Goal: Task Accomplishment & Management: Complete application form

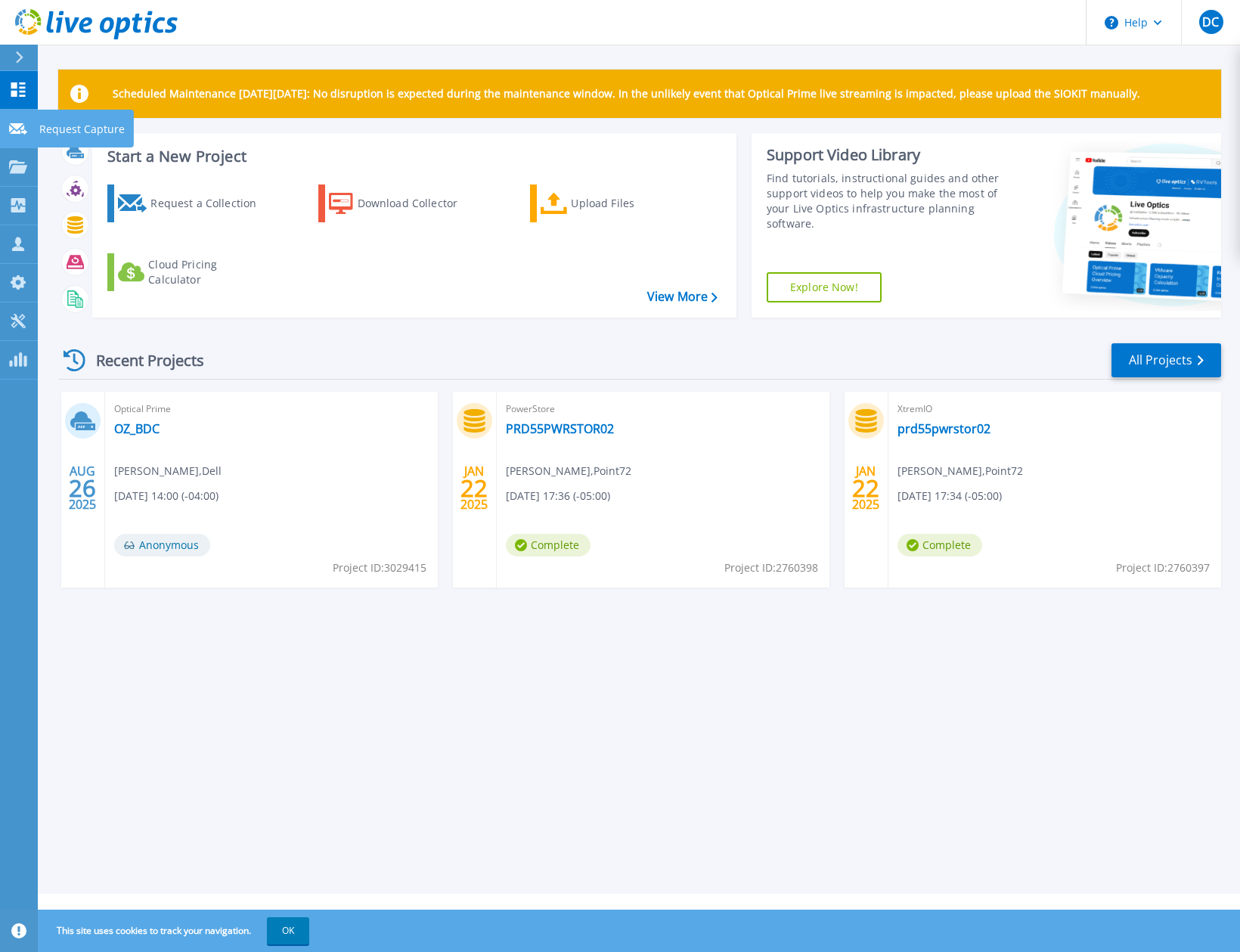
click at [15, 131] on icon at bounding box center [18, 129] width 18 height 11
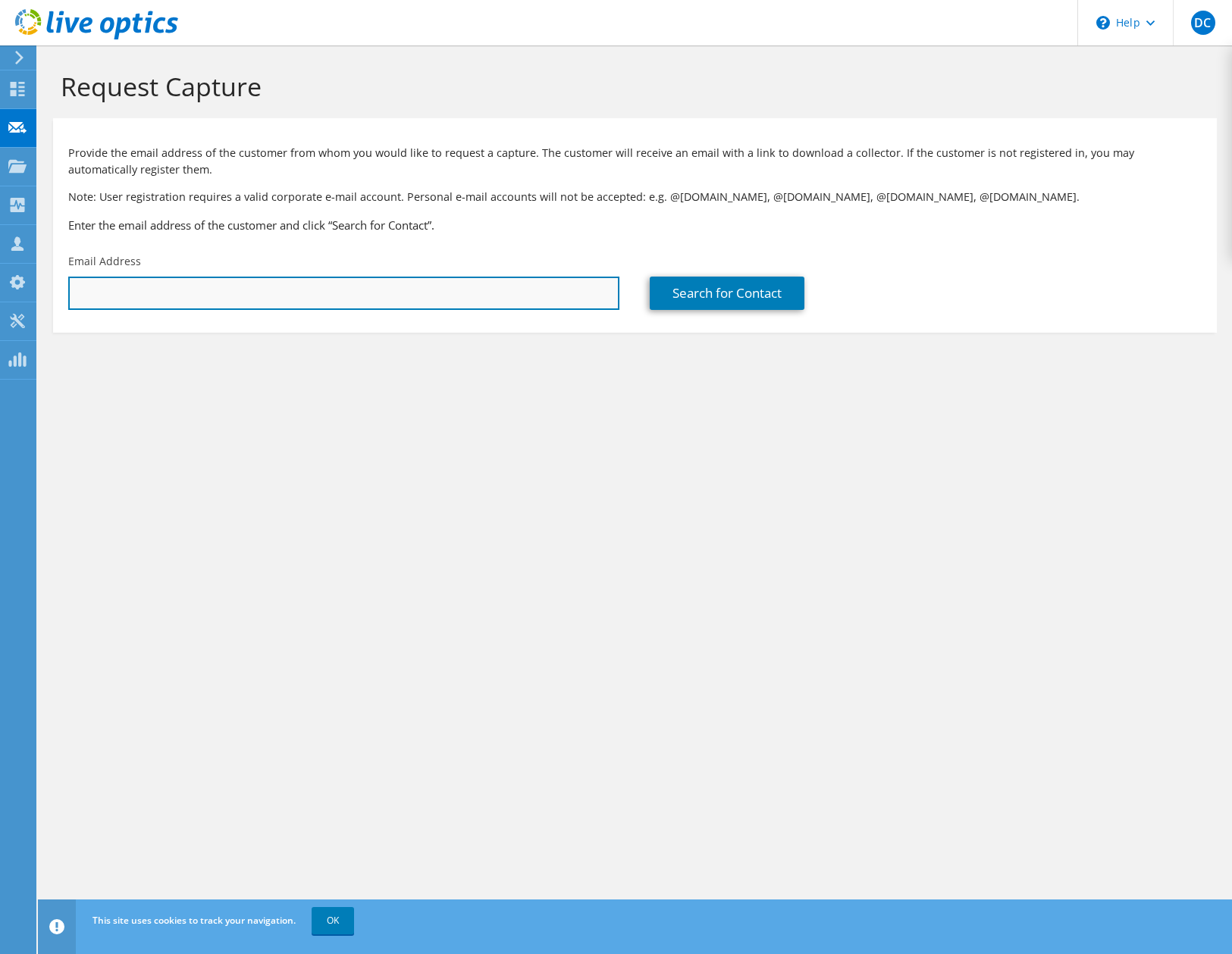
click at [266, 304] on input "text" at bounding box center [344, 293] width 552 height 34
type input "[EMAIL_ADDRESS][DOMAIN_NAME]"
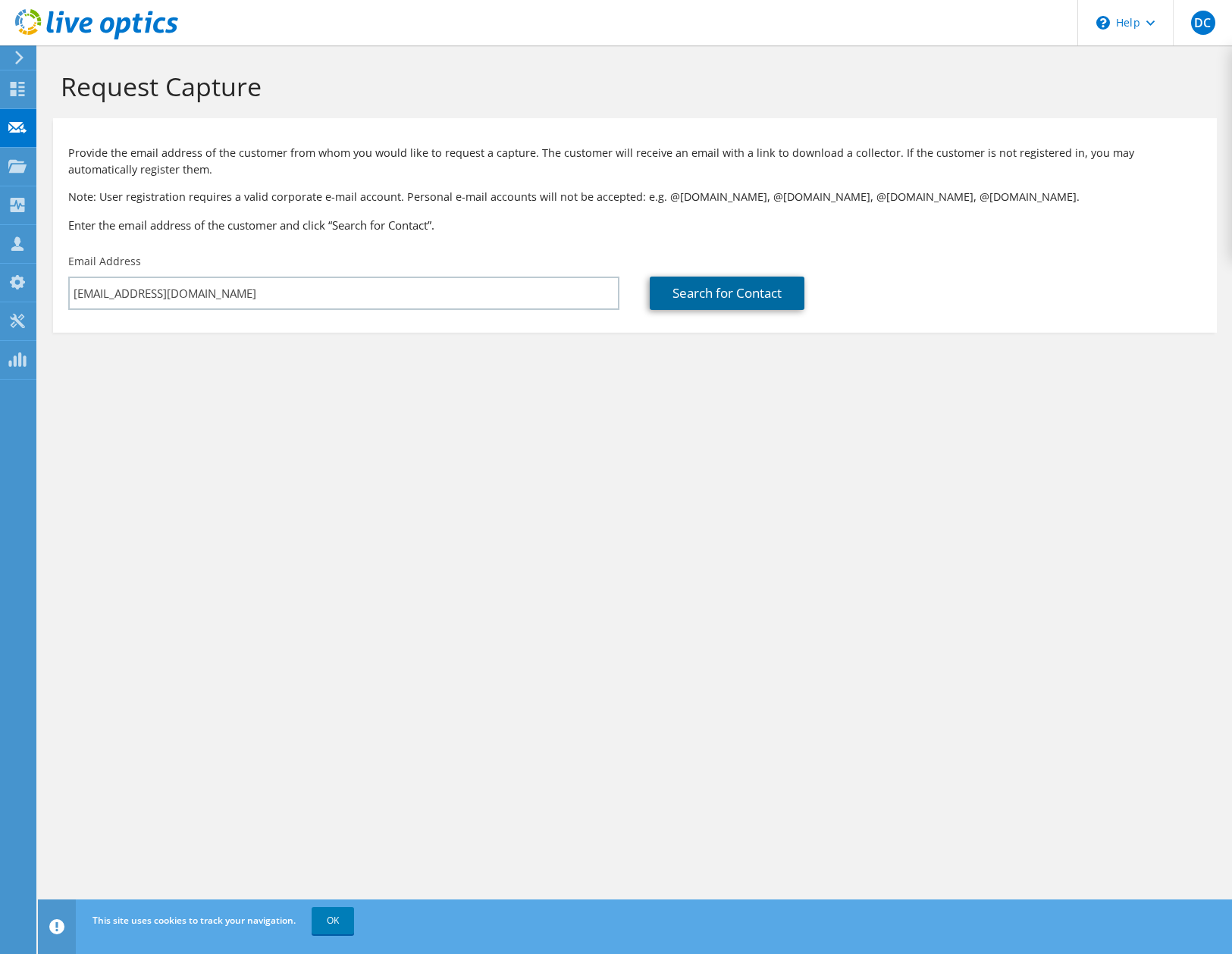
click at [692, 302] on link "Search for Contact" at bounding box center [726, 293] width 154 height 34
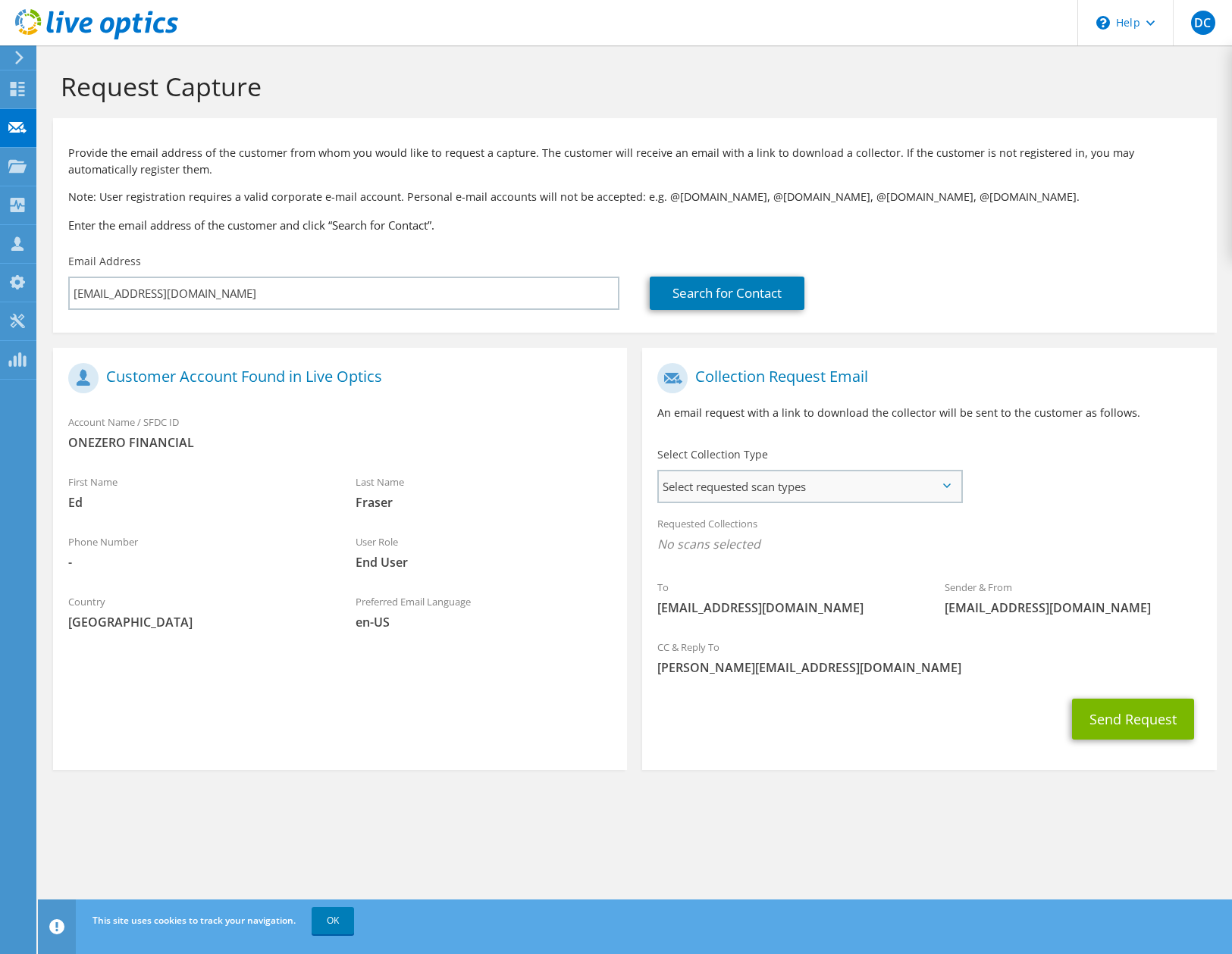
click at [916, 491] on span "Select requested scan types" at bounding box center [809, 486] width 302 height 30
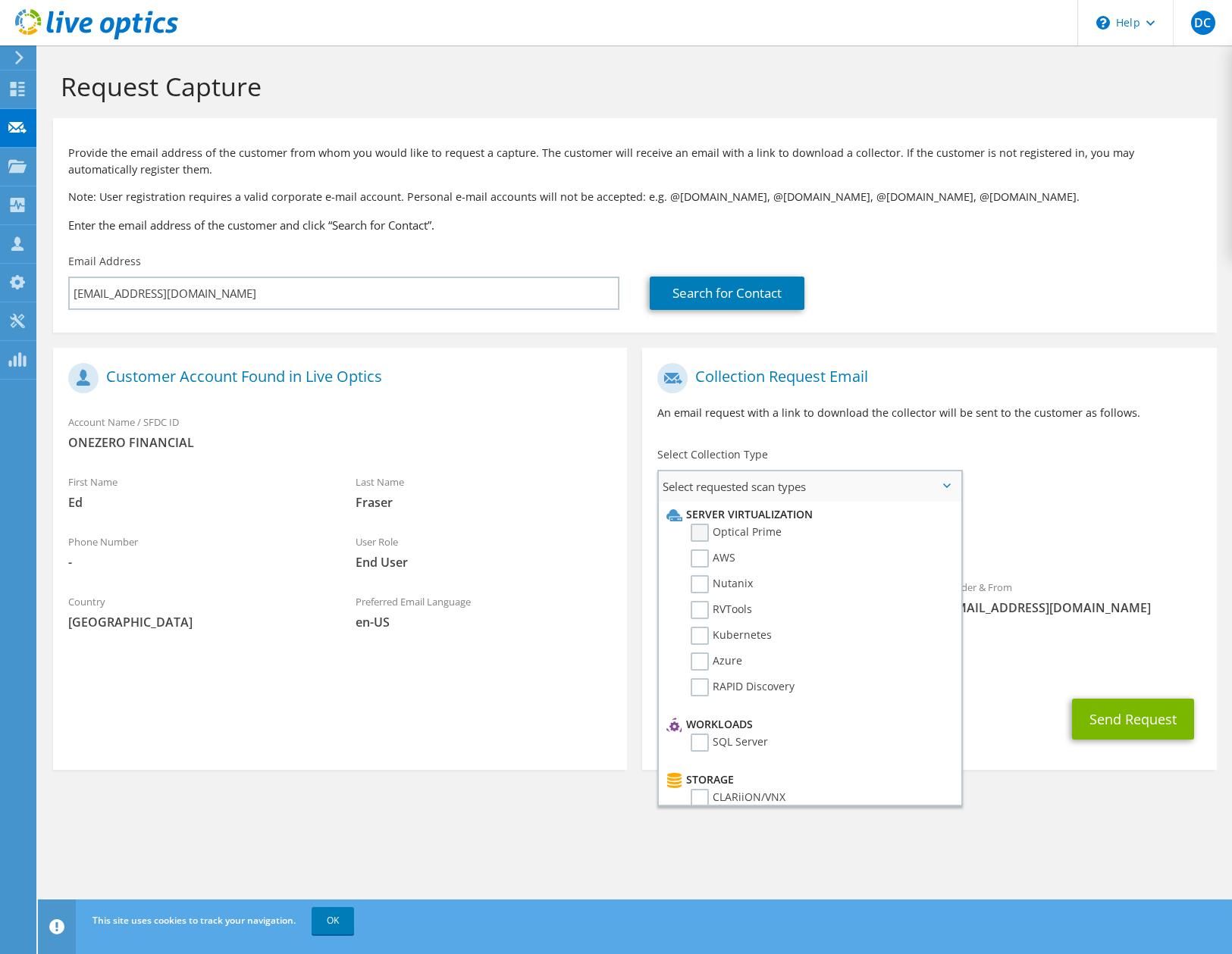
click at [701, 534] on label "Optical Prime" at bounding box center [736, 532] width 91 height 18
click at [0, 0] on input "Optical Prime" at bounding box center [0, 0] width 0 height 0
click at [1016, 716] on div "Send Request" at bounding box center [929, 723] width 574 height 56
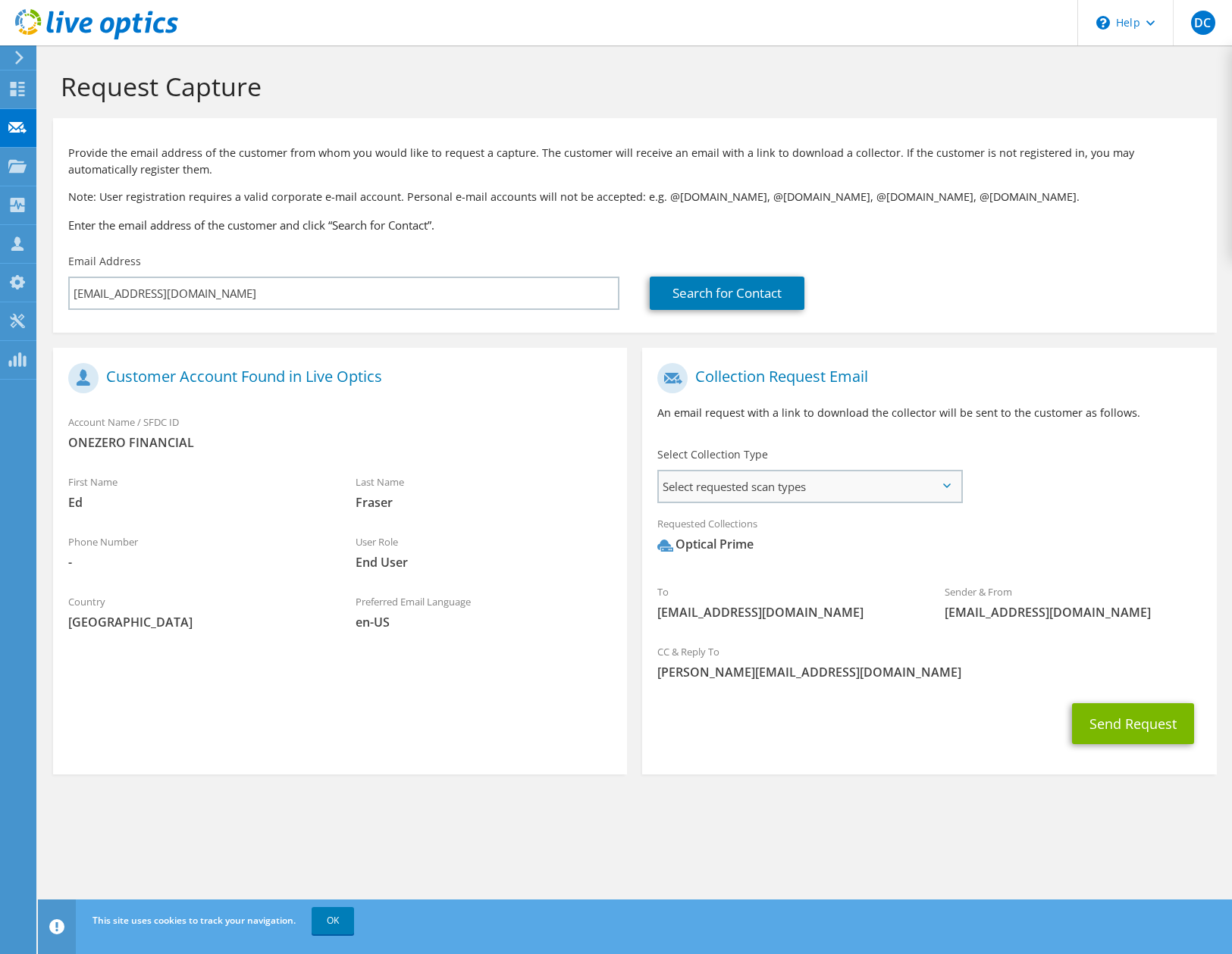
click at [956, 482] on span "Select requested scan types" at bounding box center [809, 486] width 302 height 30
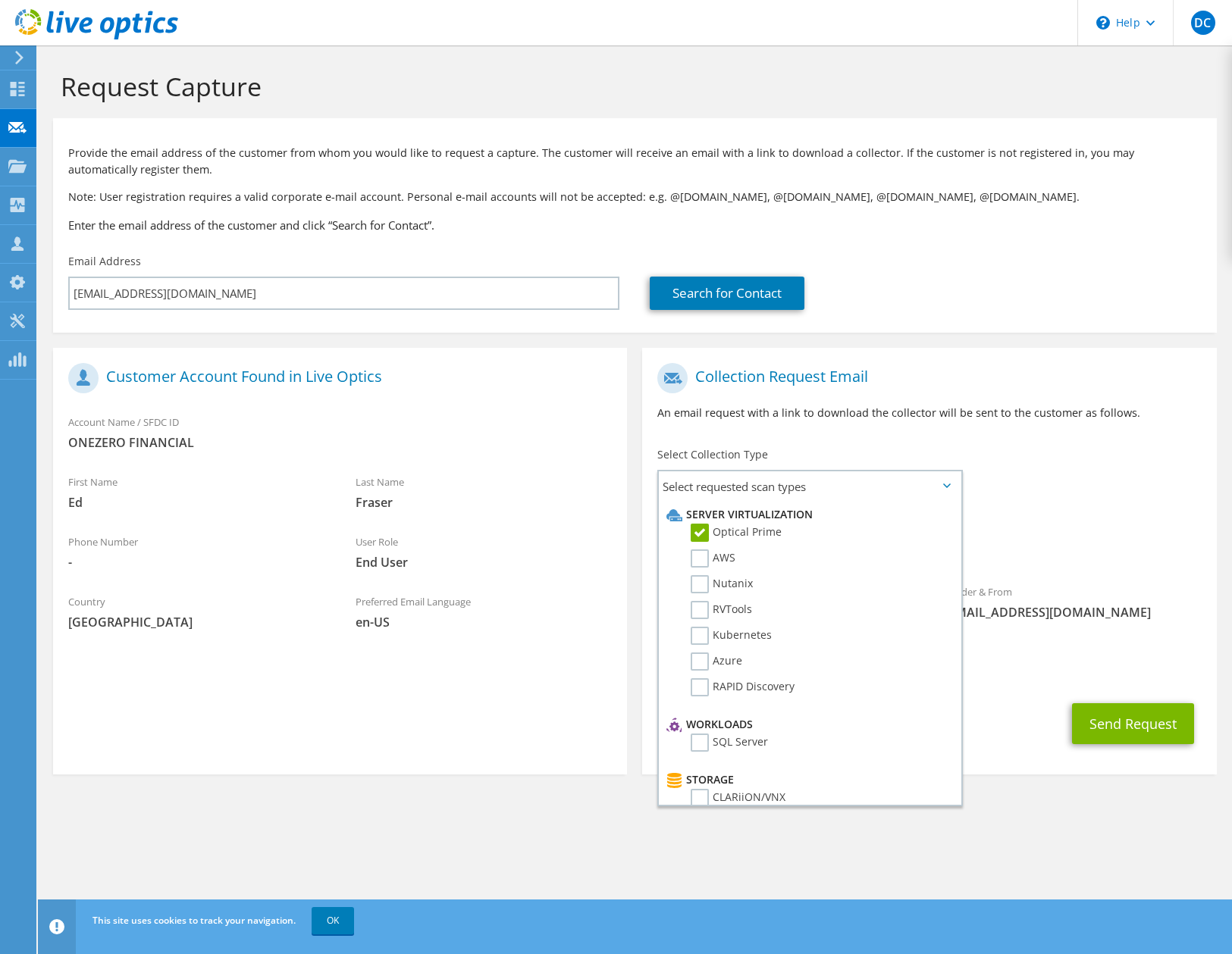
click at [1056, 484] on div "To [EMAIL_ADDRESS][DOMAIN_NAME] Sender & From [EMAIL_ADDRESS][DOMAIN_NAME]" at bounding box center [929, 495] width 574 height 280
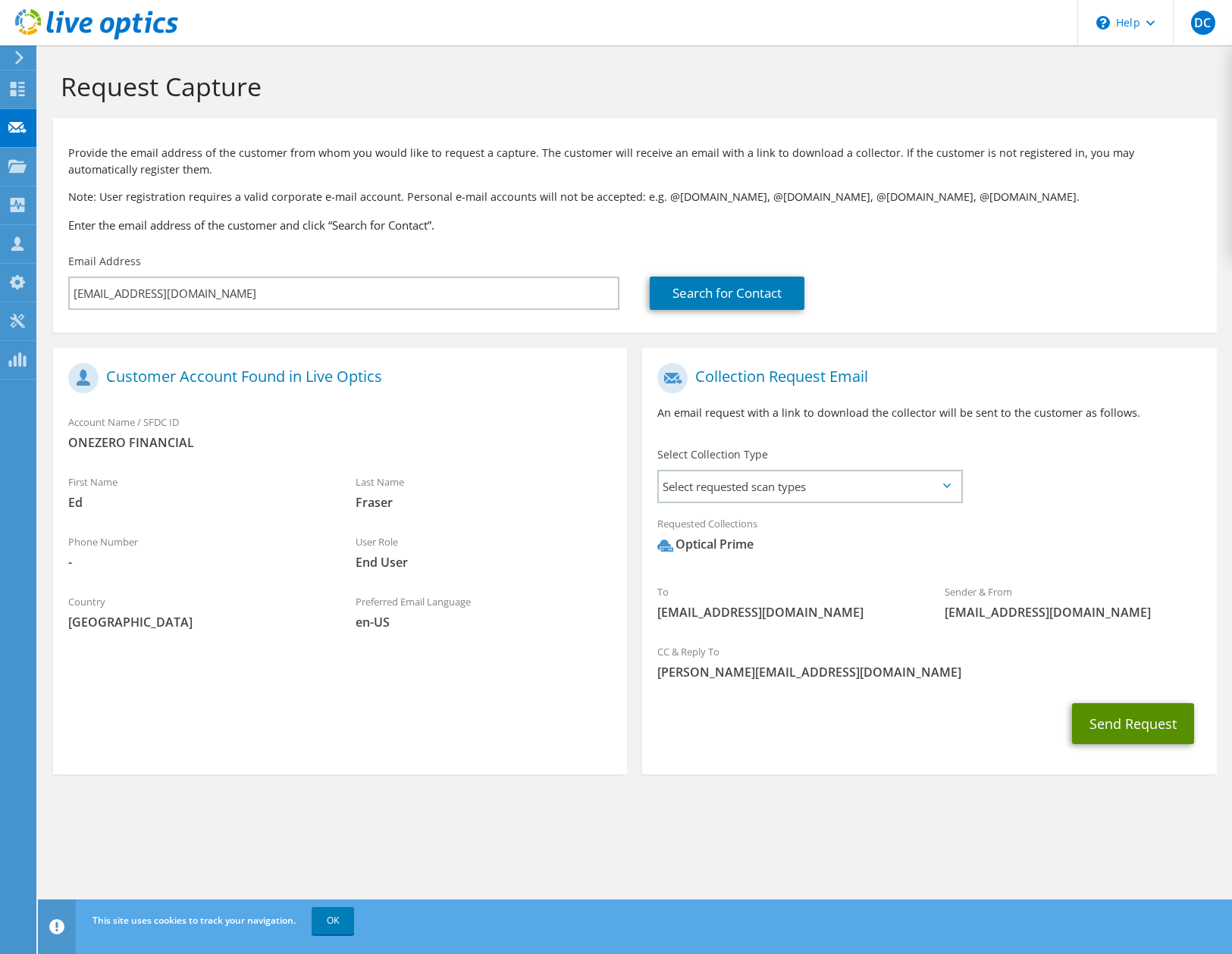
click at [1132, 730] on button "Send Request" at bounding box center [1133, 724] width 122 height 41
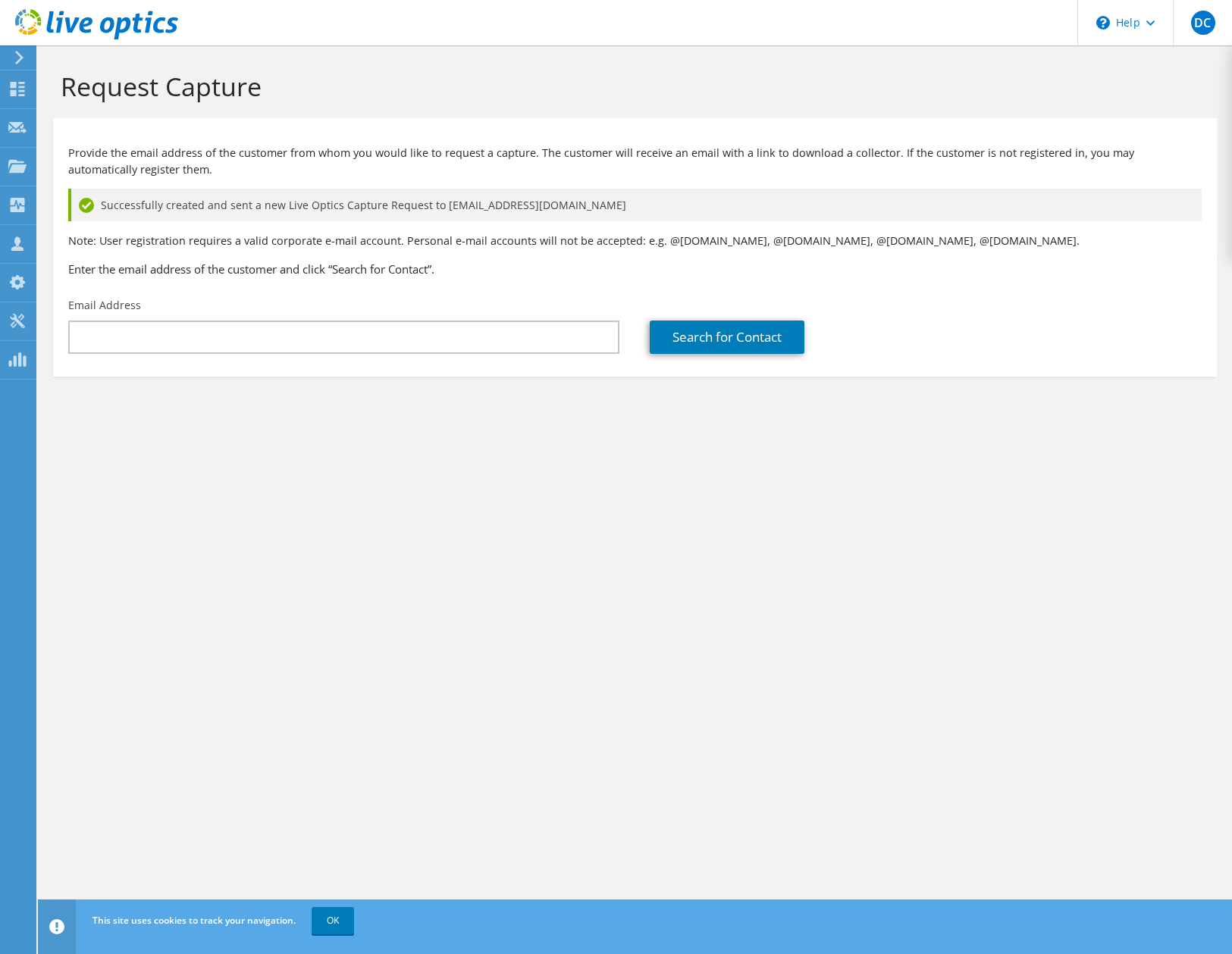
click at [490, 667] on div "Request Capture Provide the email address of the customer from whom you would l…" at bounding box center [635, 500] width 1194 height 908
